Goal: Information Seeking & Learning: Learn about a topic

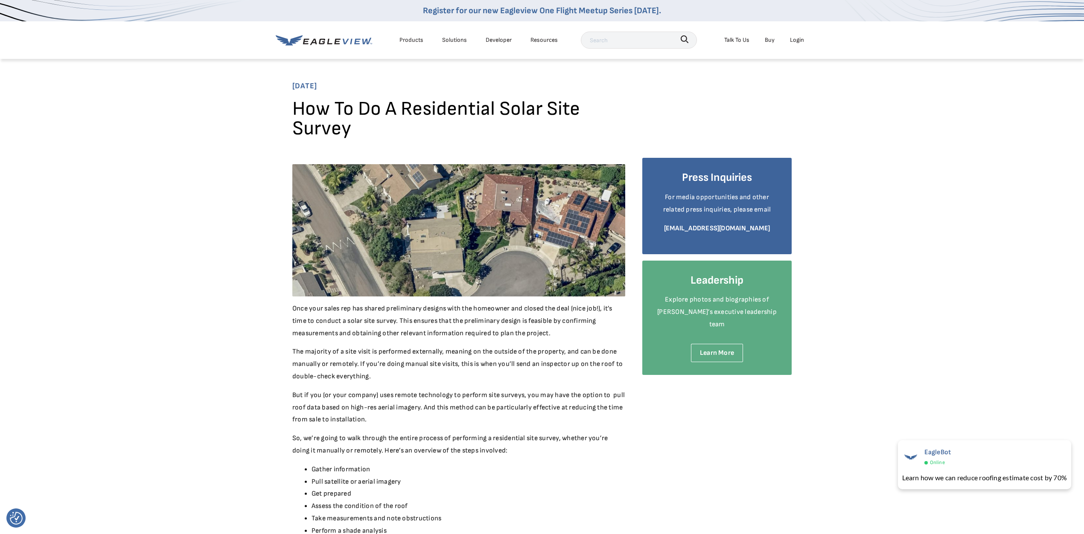
click at [325, 41] on icon at bounding box center [324, 40] width 96 height 11
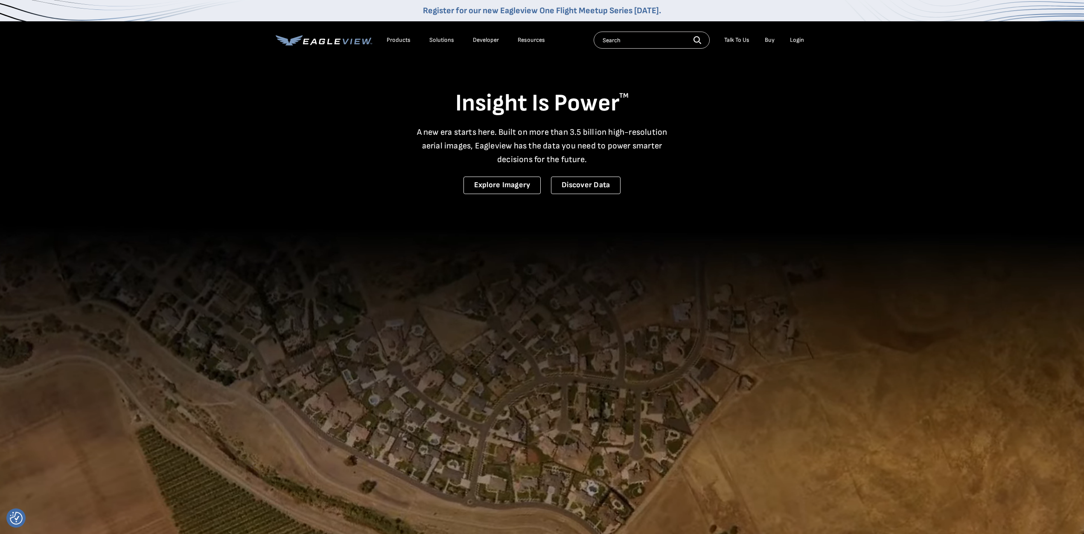
click at [403, 41] on div "Products" at bounding box center [399, 40] width 24 height 8
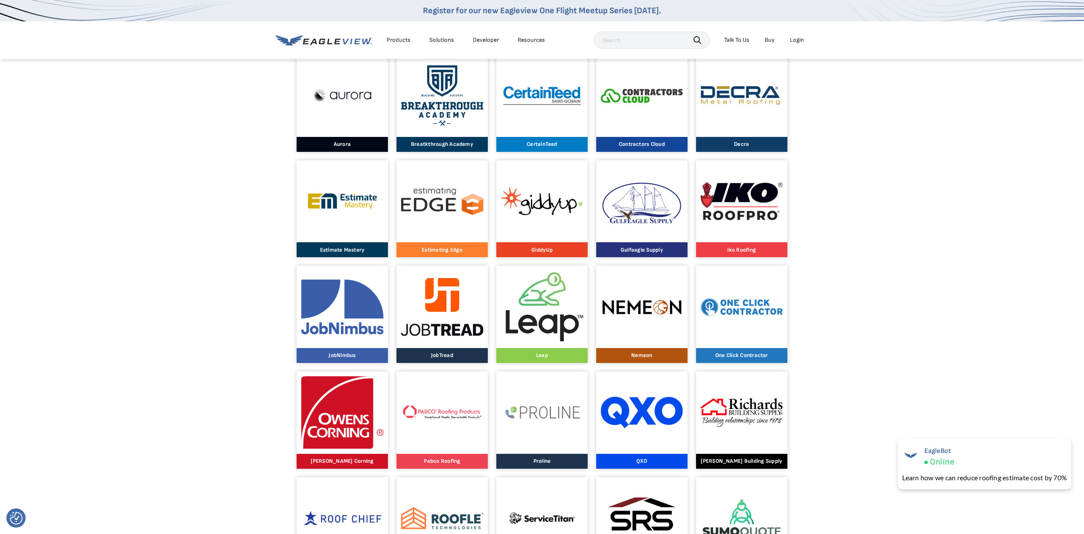
scroll to position [618, 0]
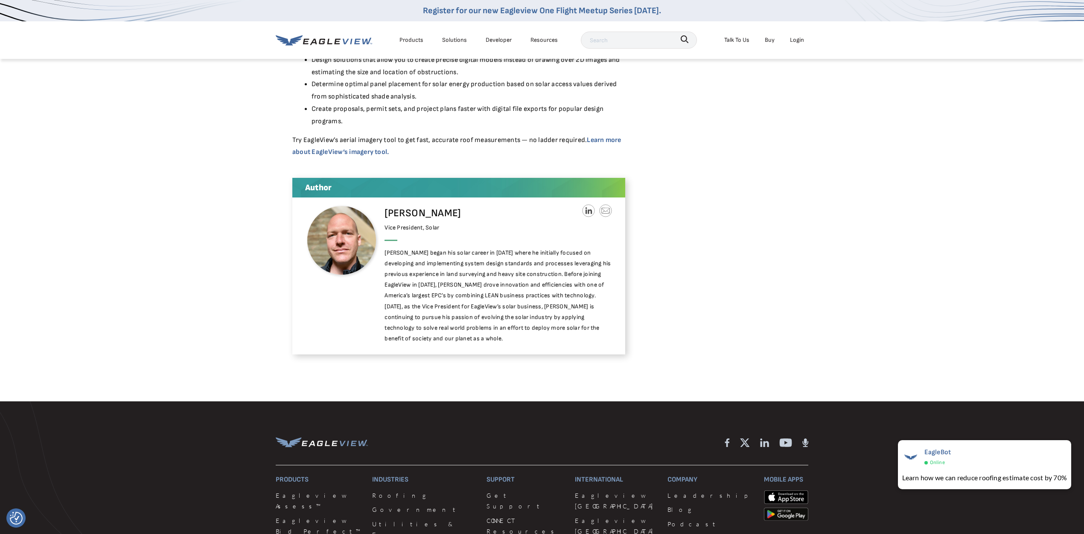
scroll to position [5503, 0]
